Goal: Information Seeking & Learning: Find specific fact

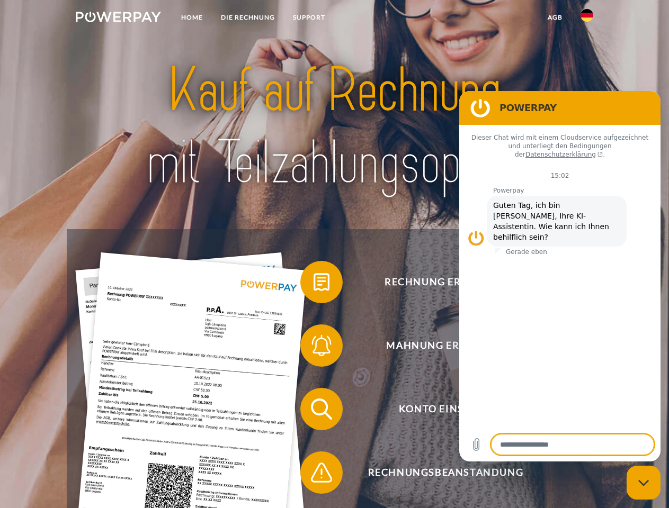
click at [118, 19] on img at bounding box center [118, 17] width 85 height 11
click at [587, 19] on img at bounding box center [586, 15] width 13 height 13
click at [555, 17] on link "agb" at bounding box center [555, 17] width 33 height 19
click at [314, 284] on span at bounding box center [305, 282] width 53 height 53
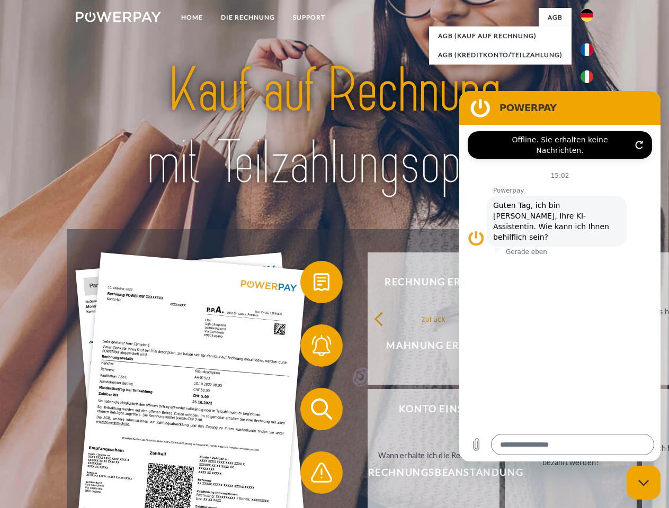
click at [314, 348] on span at bounding box center [305, 345] width 53 height 53
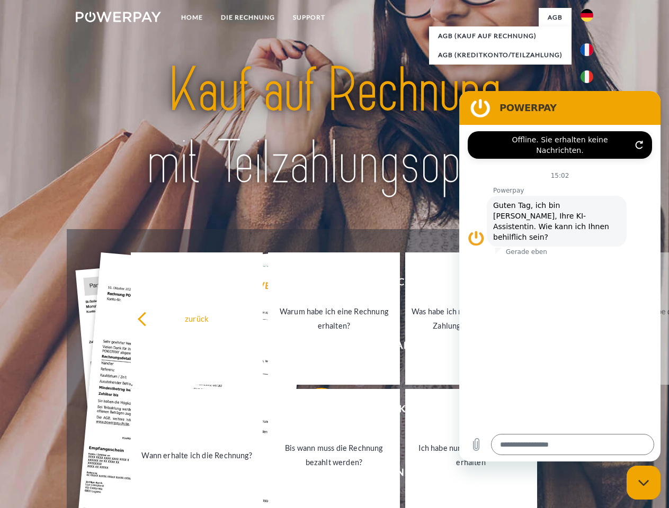
click at [314, 412] on link "Bis wann muss die Rechnung bezahlt werden?" at bounding box center [334, 455] width 132 height 132
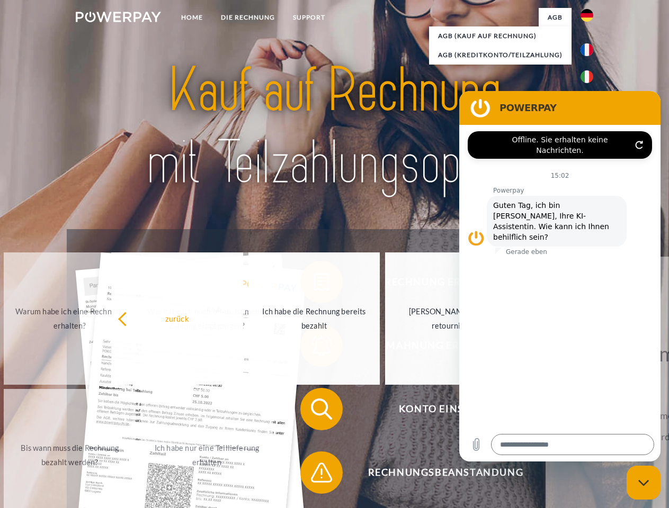
click at [314, 475] on span at bounding box center [305, 472] width 53 height 53
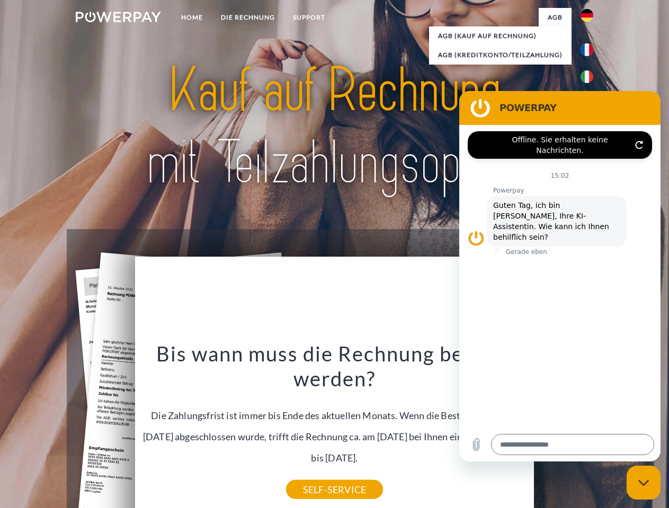
click at [643, 483] on icon "Messaging-Fenster schließen" at bounding box center [643, 483] width 11 height 7
type textarea "*"
